Goal: Task Accomplishment & Management: Manage account settings

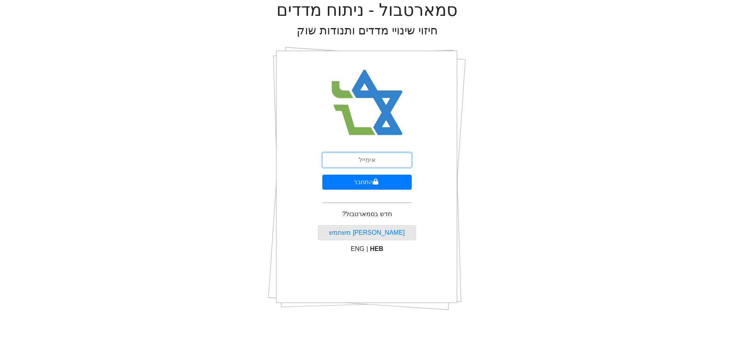
click at [384, 161] on input "email" at bounding box center [366, 160] width 89 height 15
type input "[EMAIL_ADDRESS][DOMAIN_NAME]"
click at [362, 195] on form "[EMAIL_ADDRESS][DOMAIN_NAME] התחבר" at bounding box center [366, 181] width 89 height 57
click at [363, 182] on button "התחבר" at bounding box center [366, 182] width 89 height 15
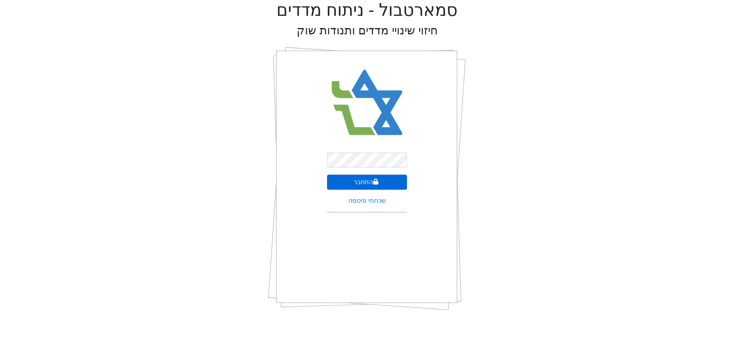
click at [362, 181] on button "התחבר" at bounding box center [367, 182] width 80 height 15
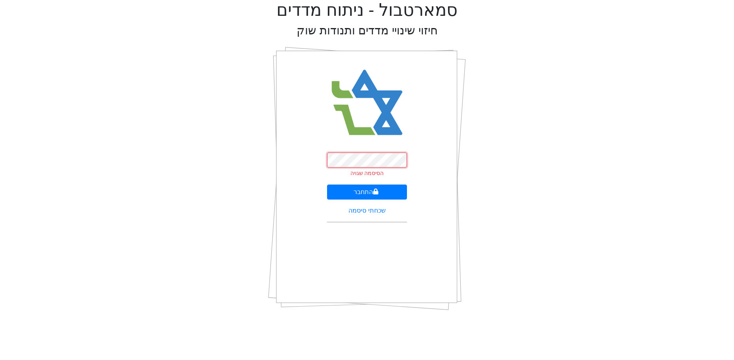
click at [264, 160] on div "סמארטבול - ניתוח מדדים חיזוי שינויי מדדים ותנודות שוק הסיסמה שגויה התחבר שכחתי …" at bounding box center [367, 158] width 722 height 317
click at [364, 192] on button "התחבר" at bounding box center [367, 192] width 80 height 15
click at [366, 207] on link "שכחתי סיסמה" at bounding box center [367, 210] width 37 height 7
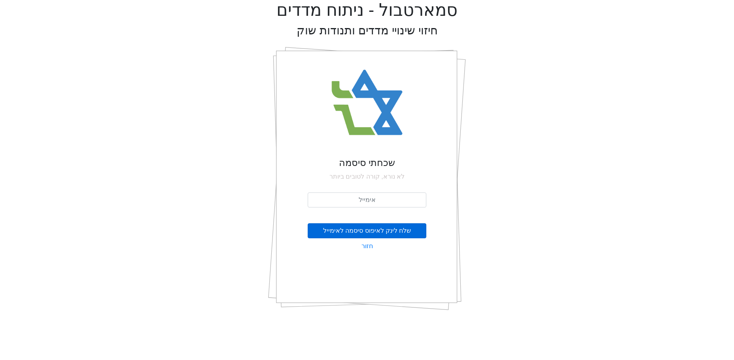
click at [375, 230] on button "שלח לינק לאיפוס סיסמה לאימייל" at bounding box center [367, 231] width 119 height 15
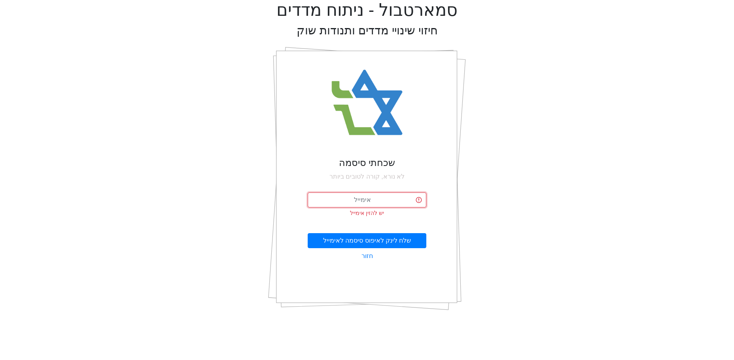
click at [367, 194] on input "email" at bounding box center [367, 200] width 119 height 15
type input "[EMAIL_ADDRESS][DOMAIN_NAME]"
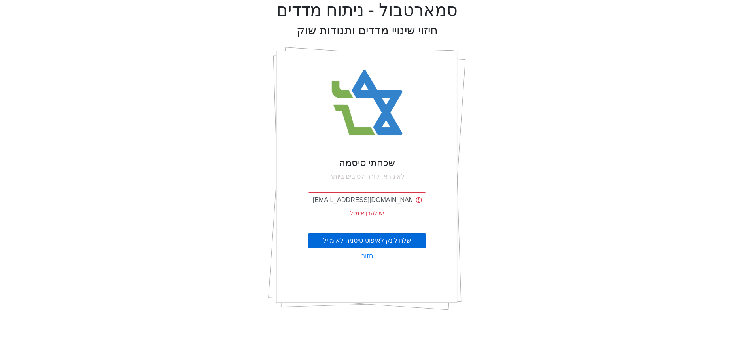
click at [372, 241] on button "שלח לינק לאיפוס סיסמה לאימייל" at bounding box center [367, 240] width 119 height 15
